Goal: Find specific page/section: Find specific page/section

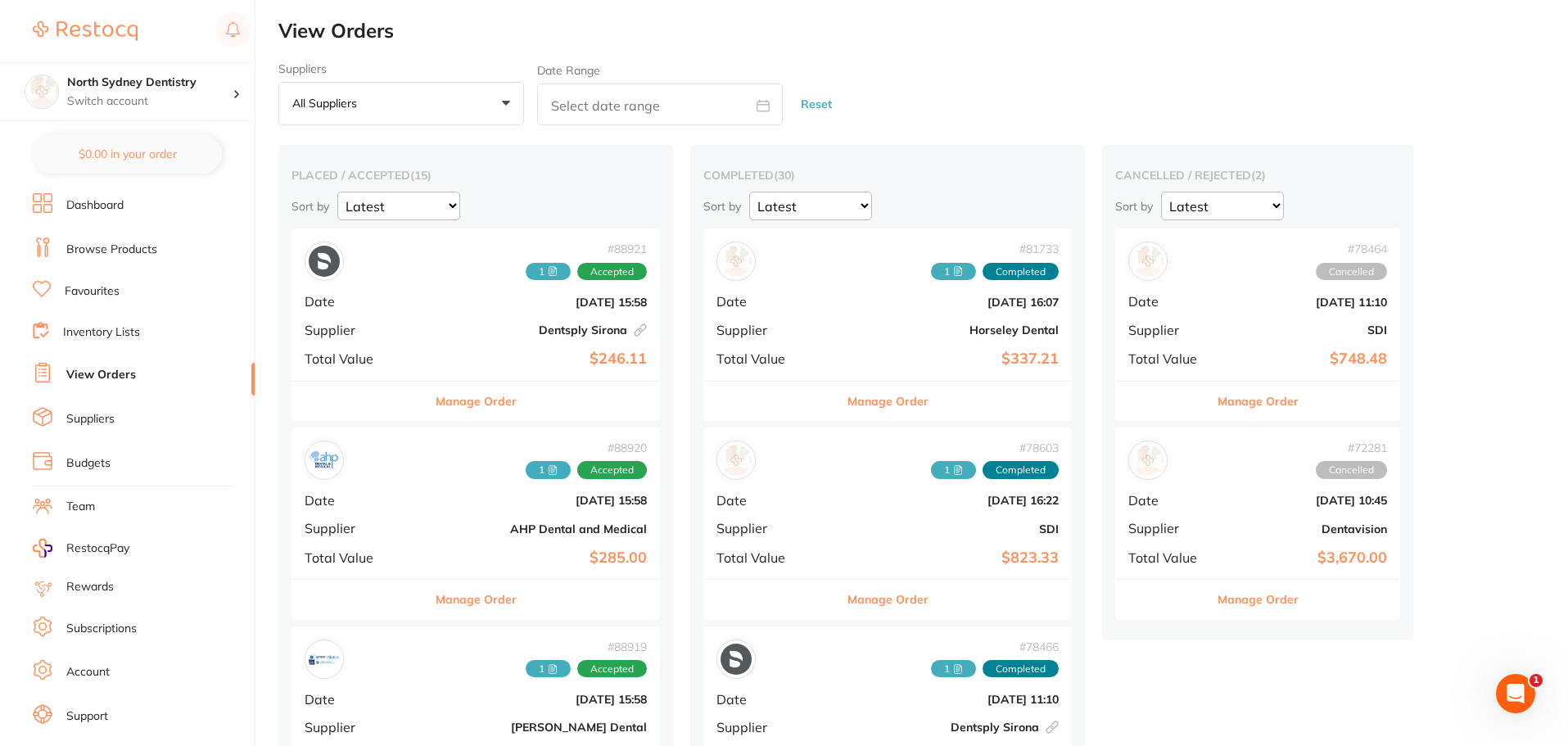
click at [110, 378] on link "View Orders" at bounding box center [101, 375] width 69 height 16
click at [108, 323] on li "Inventory Lists" at bounding box center [143, 332] width 222 height 23
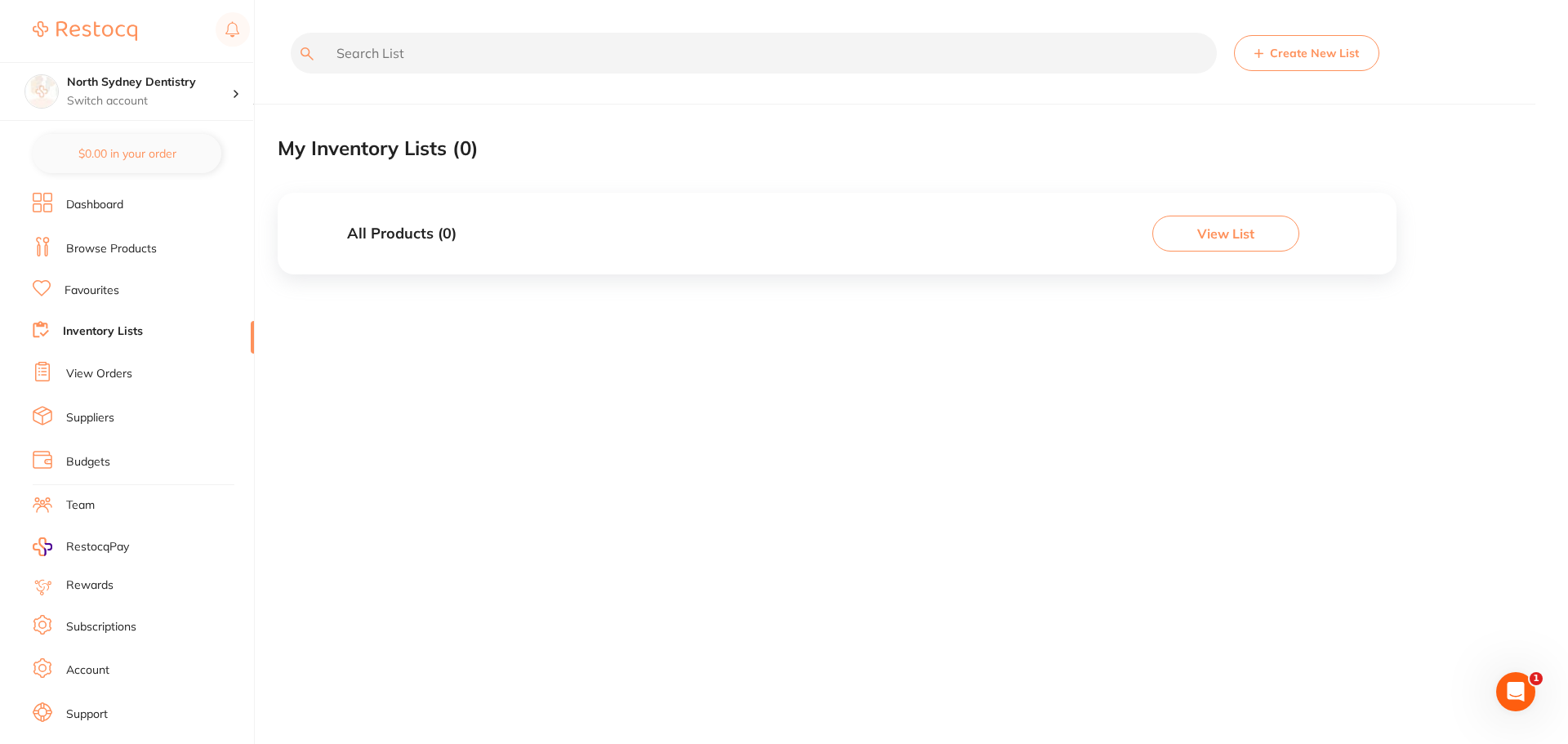
click at [96, 421] on link "Suppliers" at bounding box center [91, 418] width 49 height 16
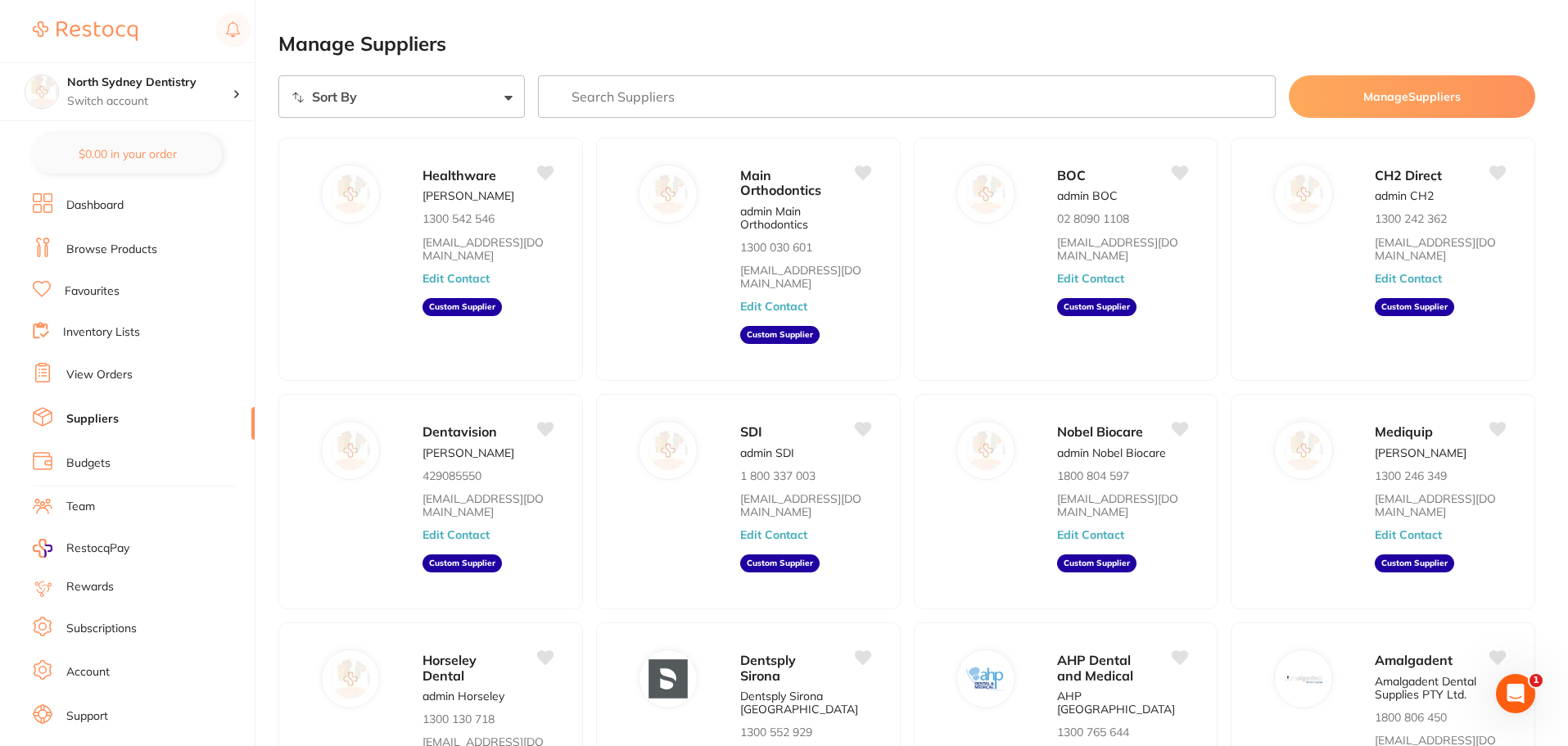
click at [109, 242] on link "Browse Products" at bounding box center [112, 250] width 91 height 16
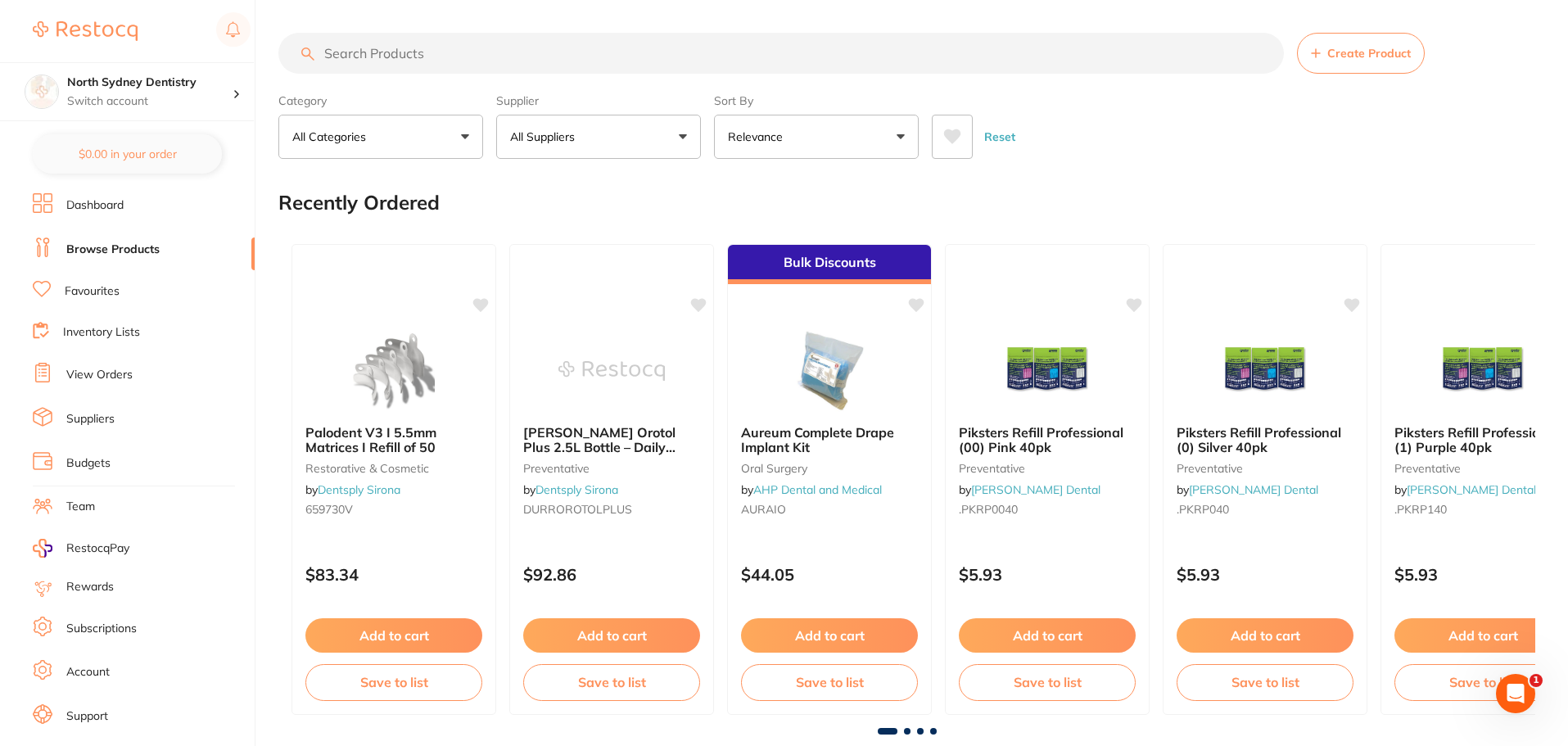
click at [331, 59] on input "search" at bounding box center [781, 52] width 1005 height 41
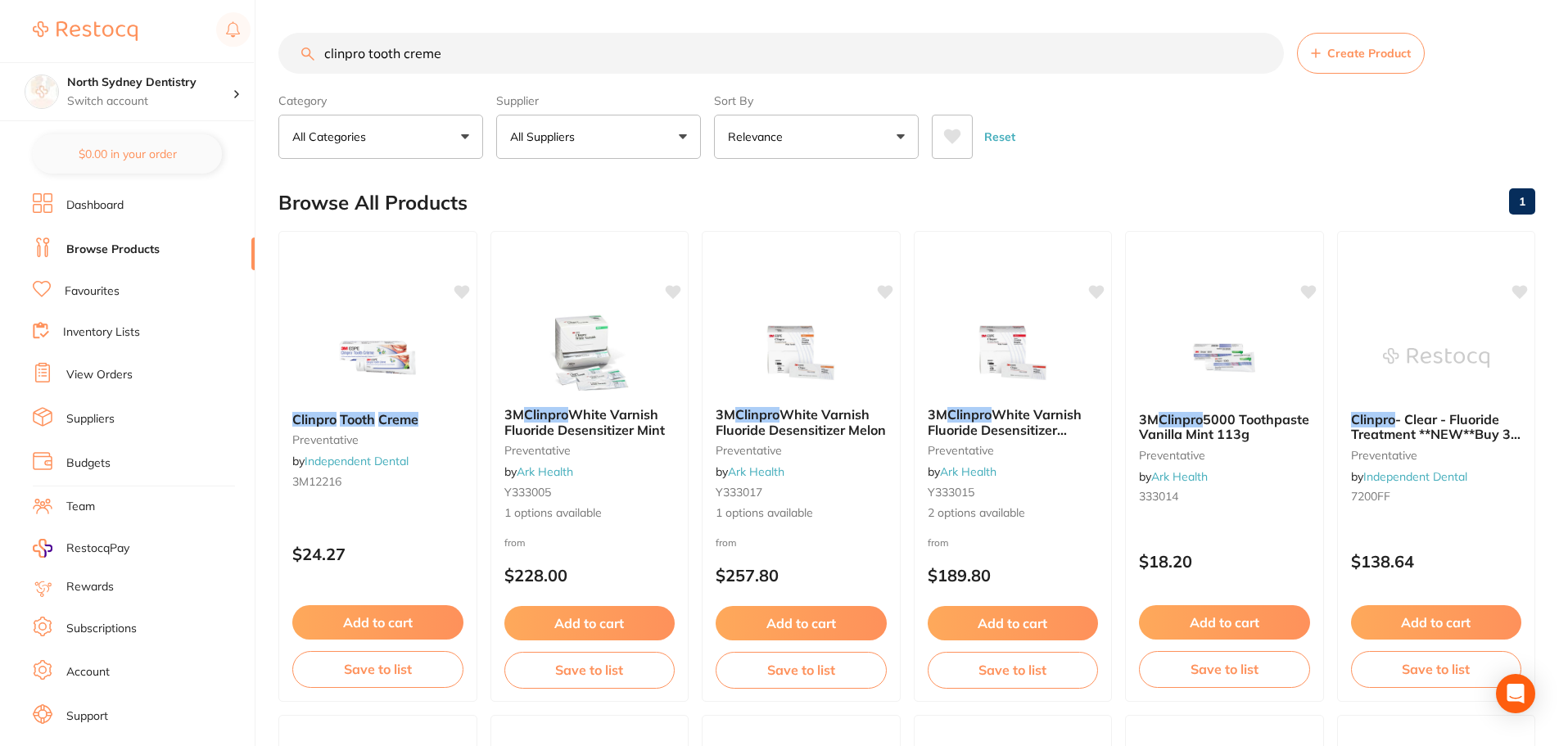
type input "clinpro tooth creme"
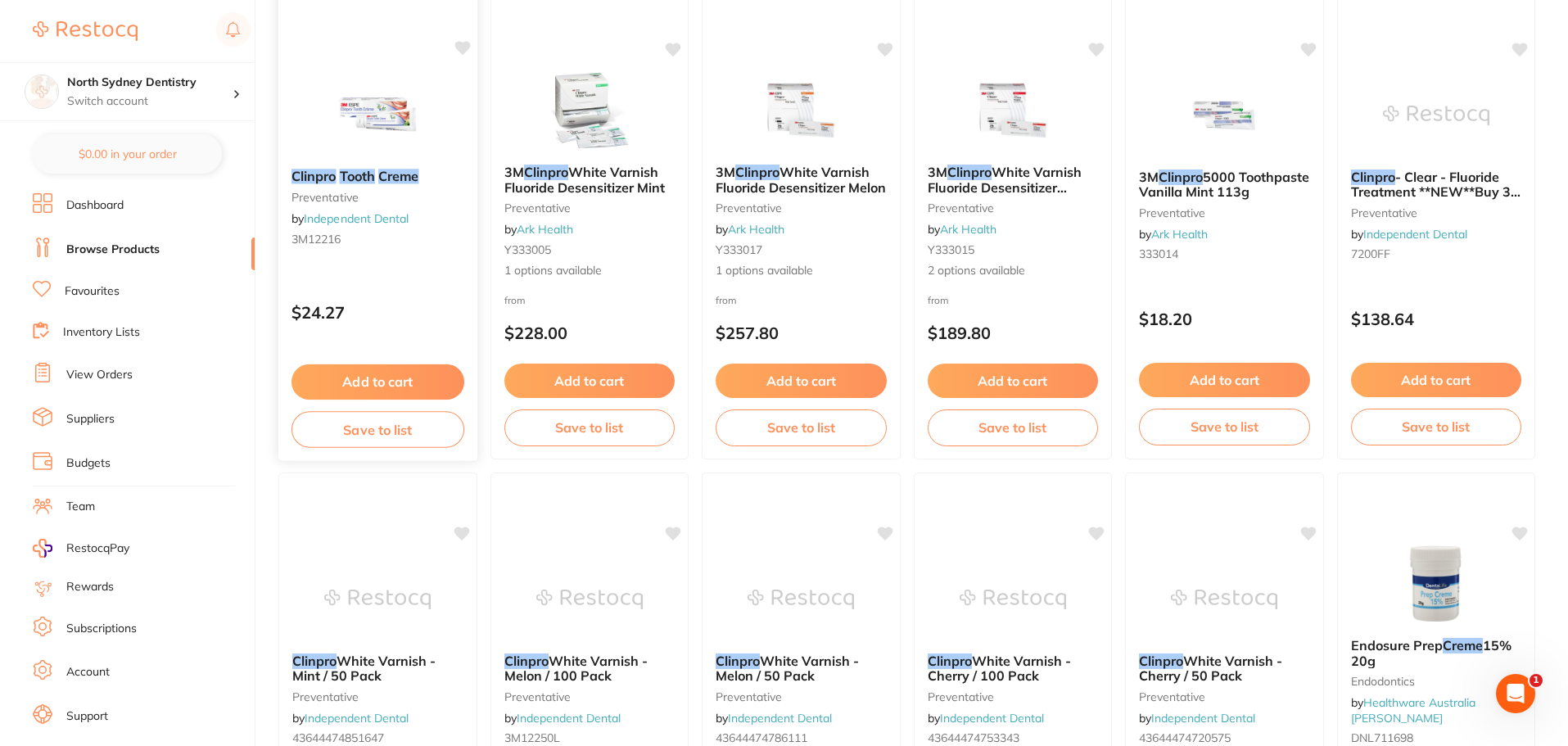
scroll to position [246, 0]
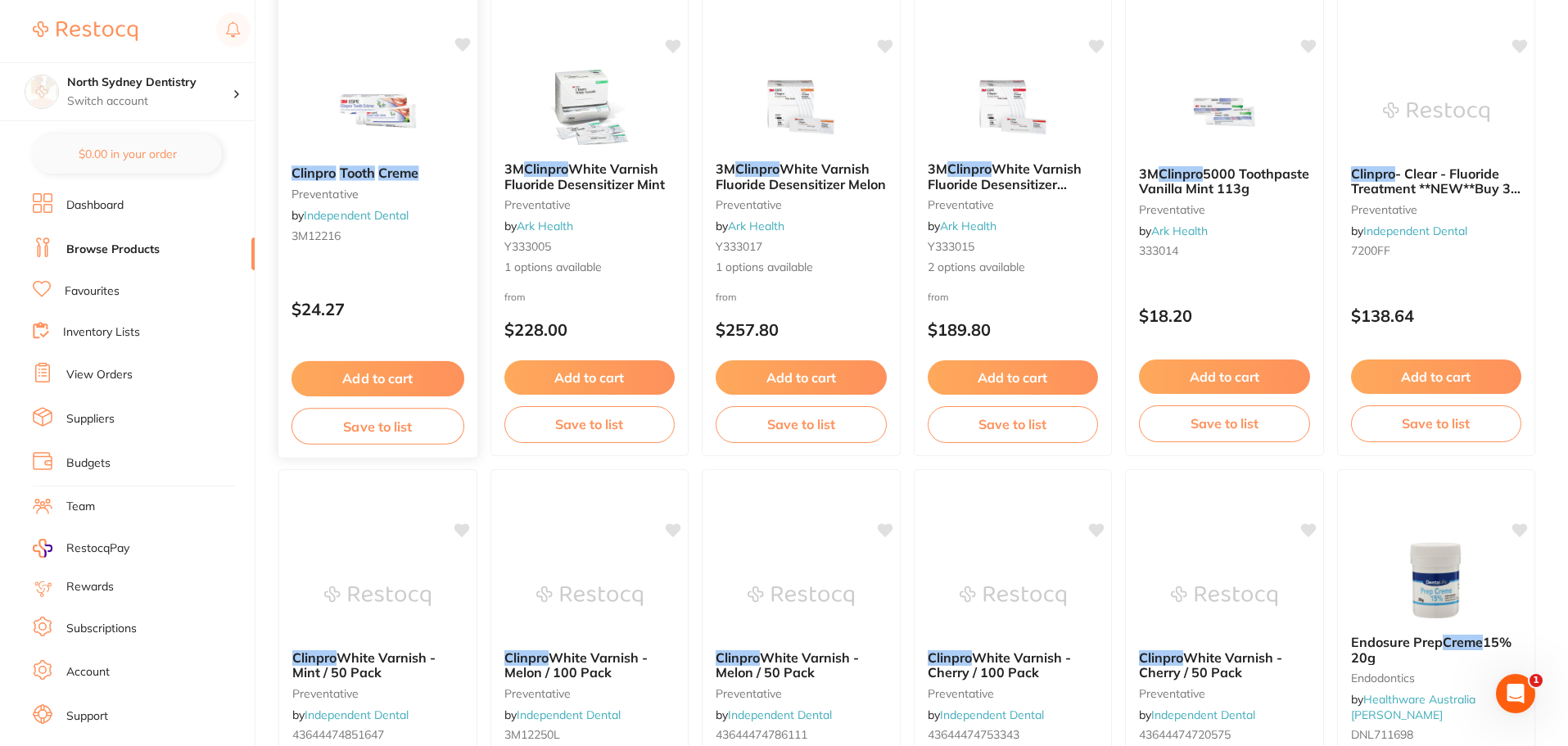
drag, startPoint x: 346, startPoint y: 226, endPoint x: 342, endPoint y: 201, distance: 25.3
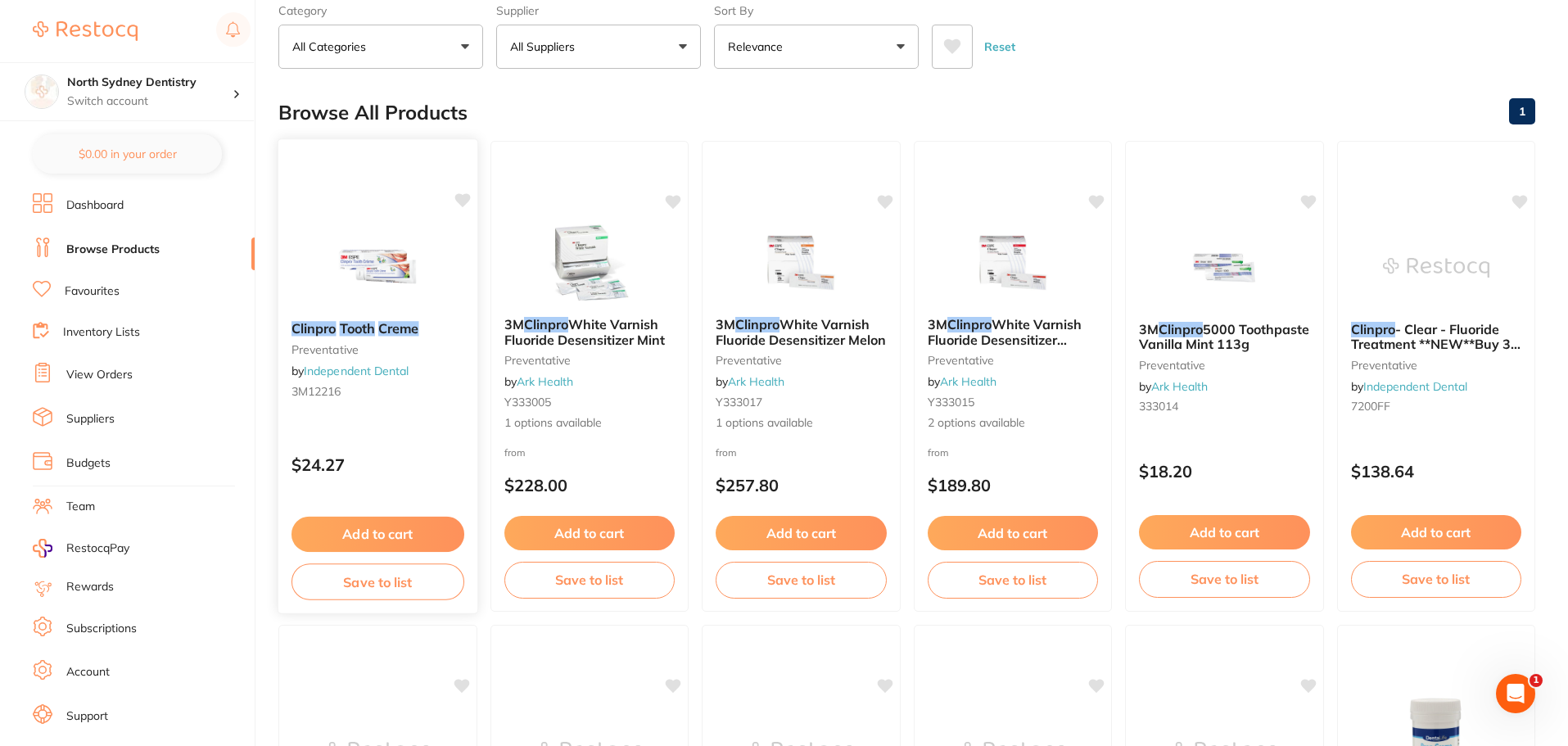
scroll to position [0, 0]
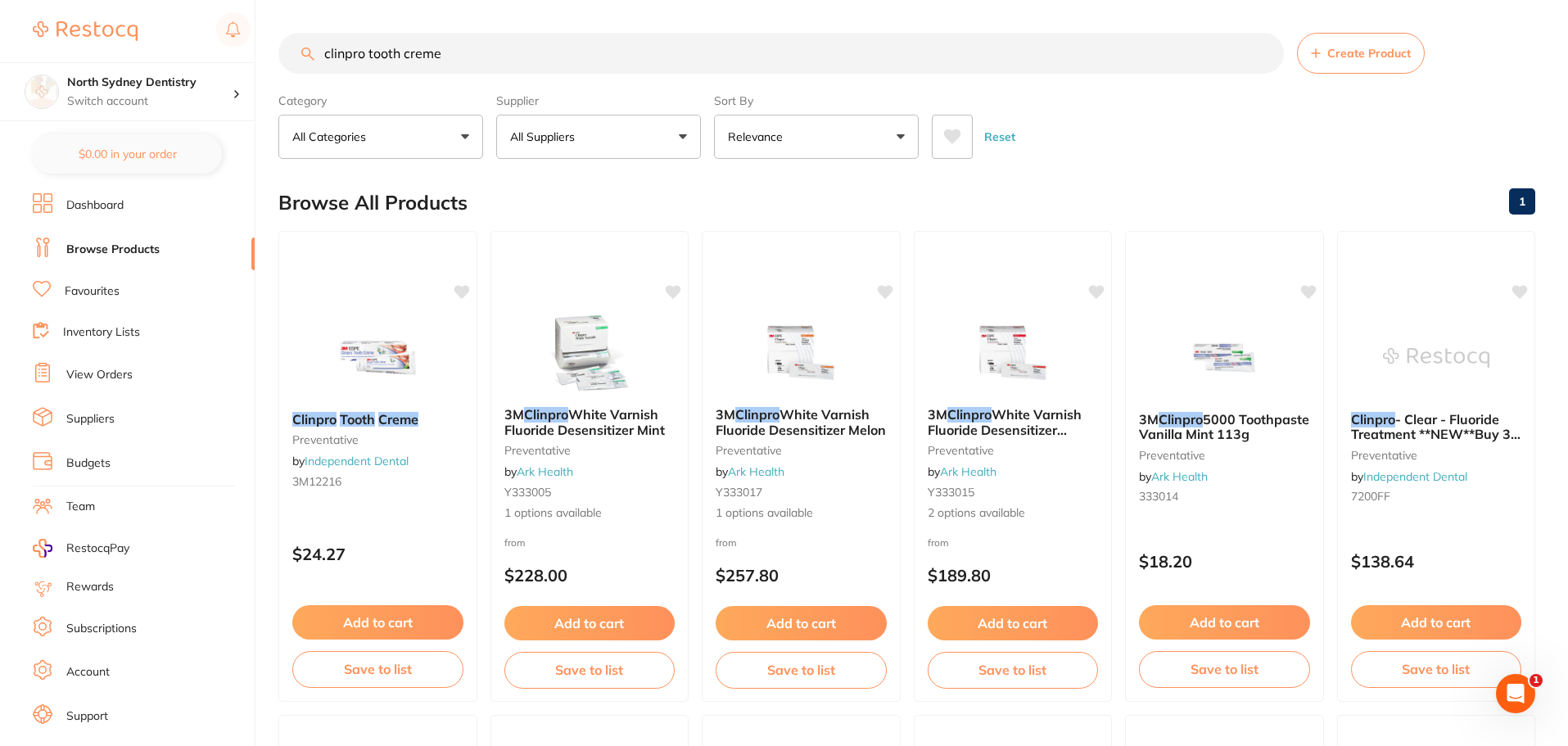
click at [0, 50] on div "$7,203.57 North Sydney Dentistry Switch account North Sydney Dentistry $0.00 in…" at bounding box center [784, 373] width 1568 height 746
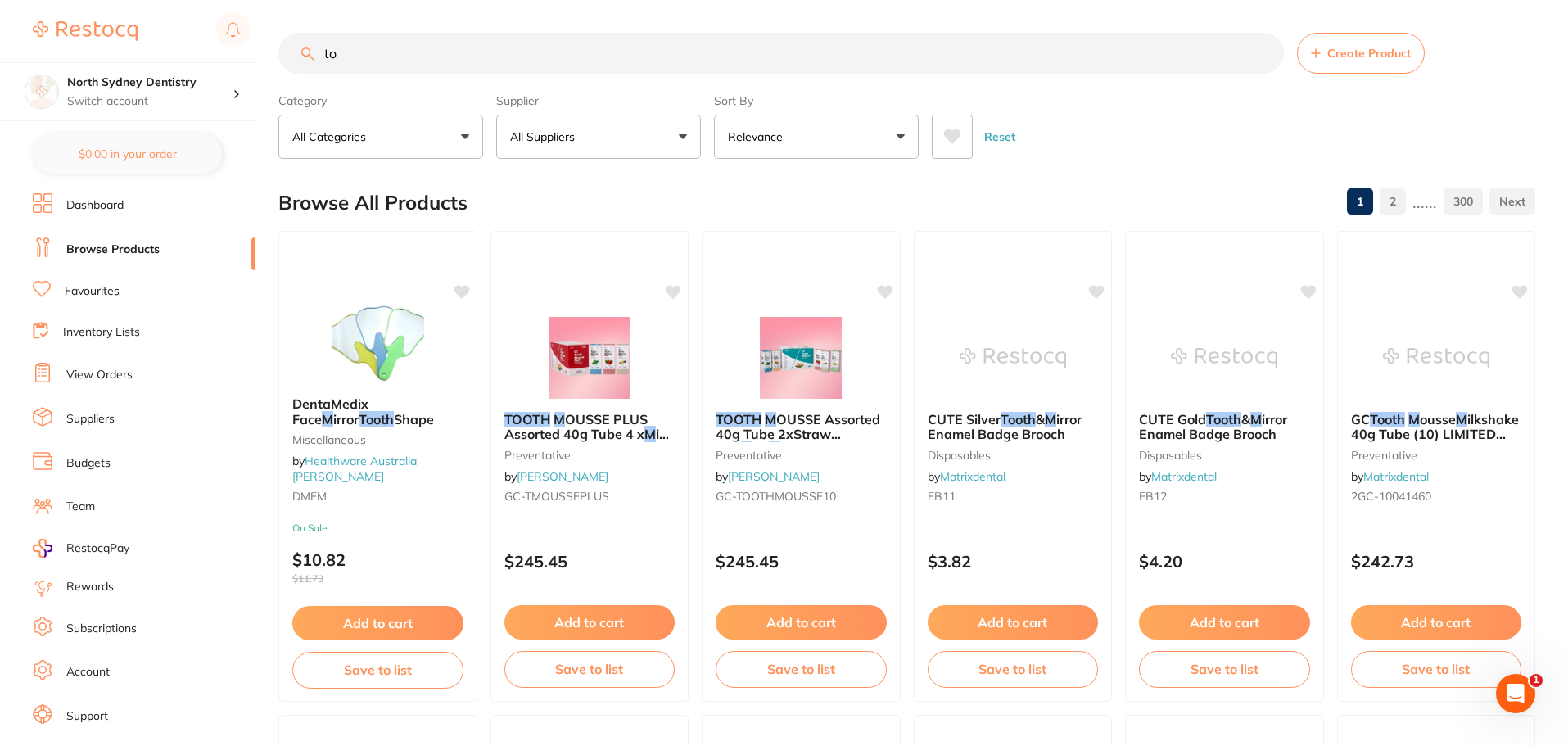
type input "t"
type input "floruide gel"
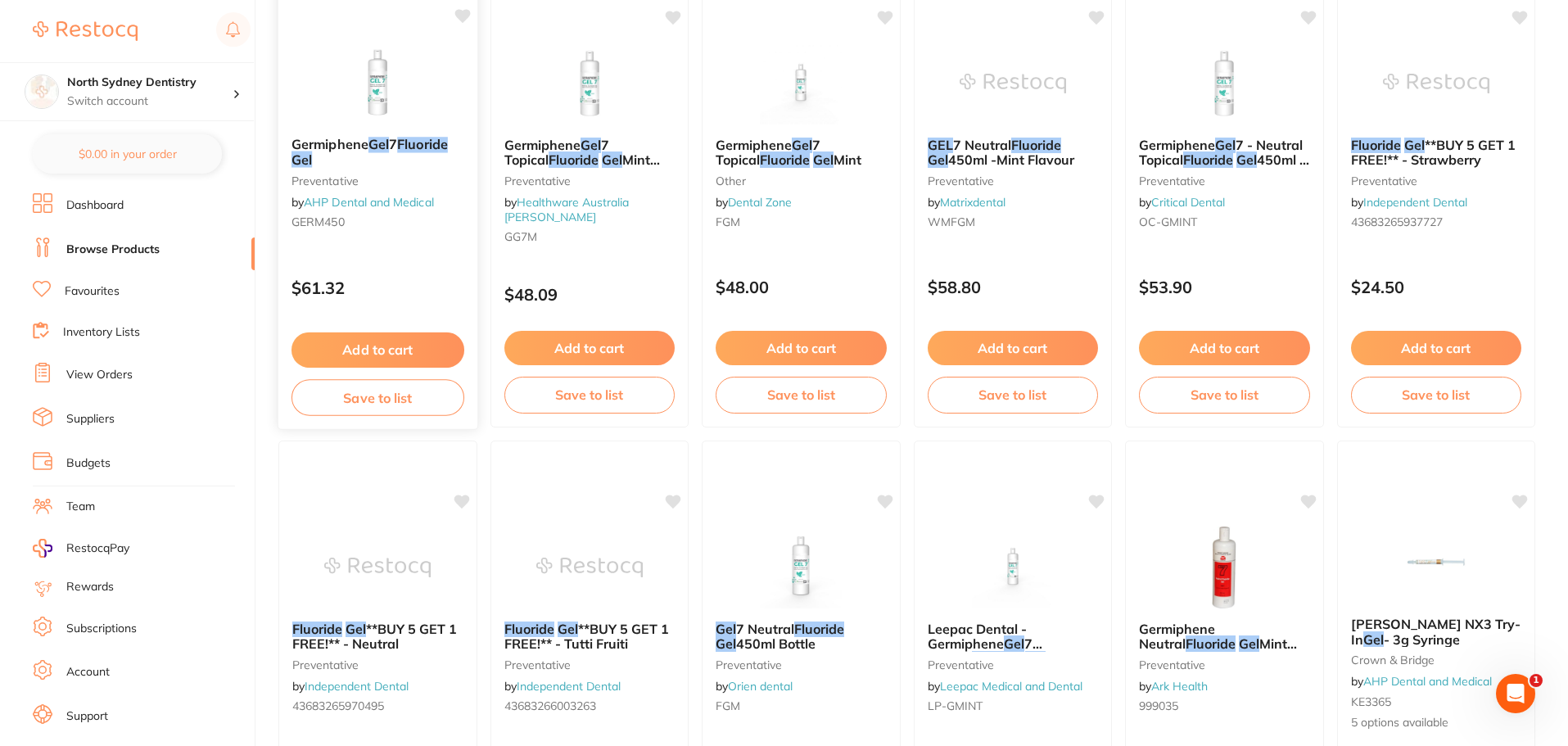
scroll to position [164, 0]
